Goal: Information Seeking & Learning: Learn about a topic

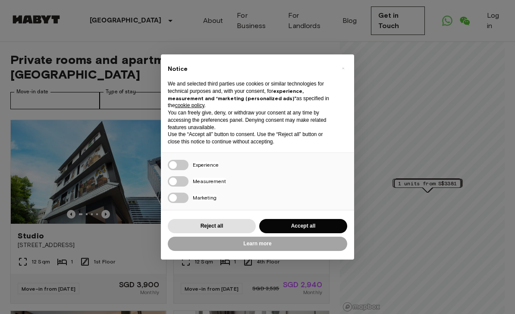
click at [334, 211] on div "× Notice We and selected third parties use cookies or similar technologies for …" at bounding box center [257, 156] width 193 height 204
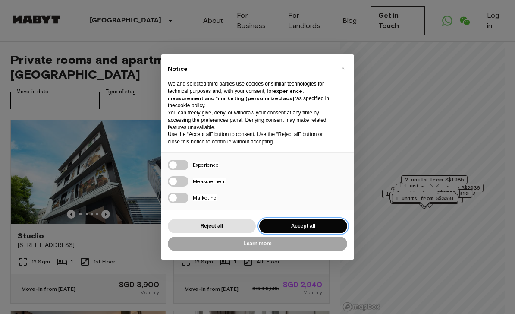
click at [335, 220] on button "Accept all" at bounding box center [303, 226] width 88 height 14
